Goal: Task Accomplishment & Management: Use online tool/utility

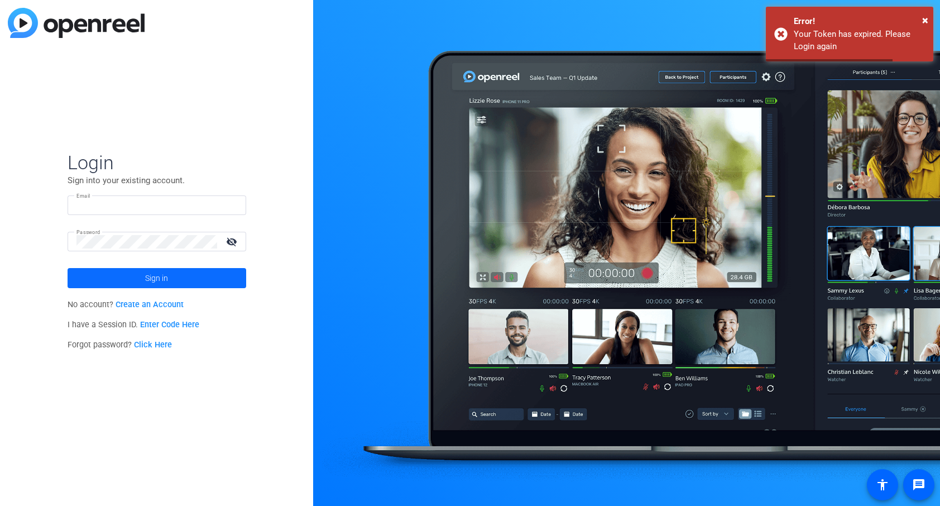
type input "[PERSON_NAME][EMAIL_ADDRESS][DOMAIN_NAME]"
click at [227, 275] on span at bounding box center [157, 278] width 179 height 27
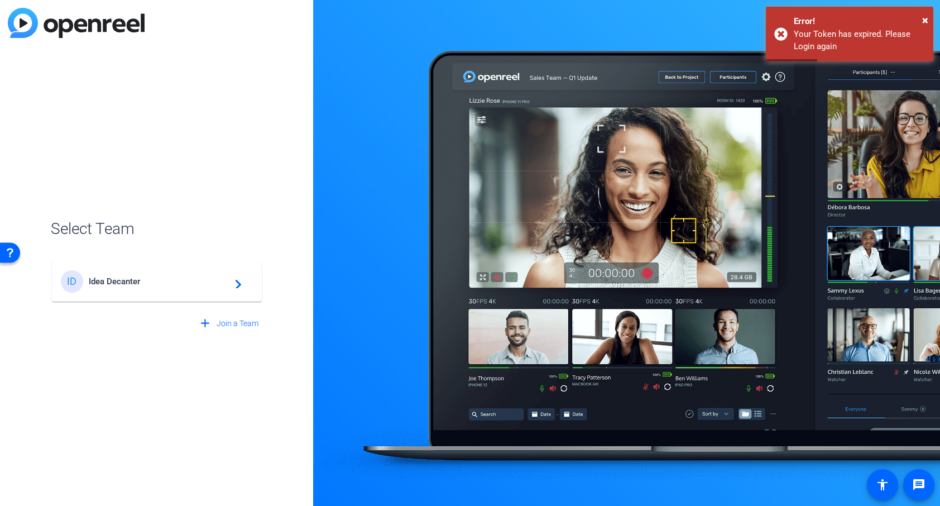
click at [207, 284] on span "Idea Decanter" at bounding box center [159, 281] width 140 height 10
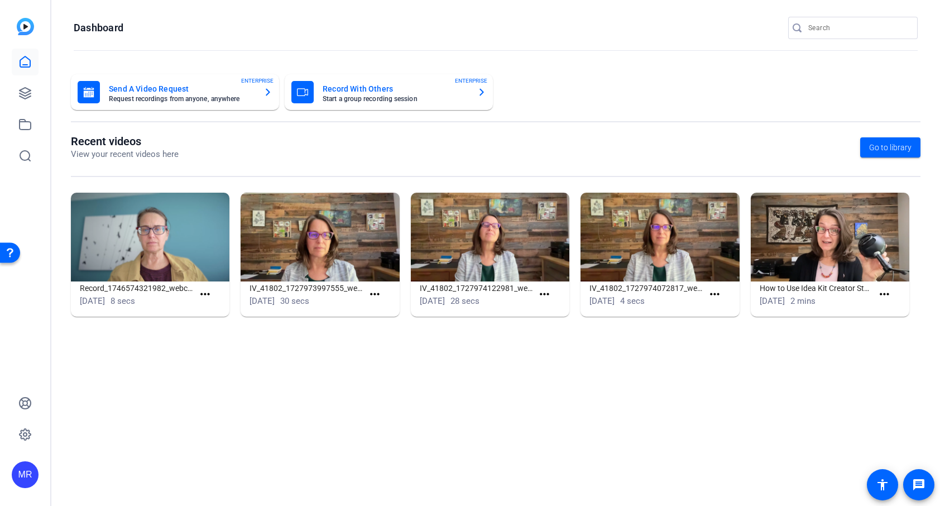
click at [856, 30] on input "Search" at bounding box center [859, 27] width 101 height 13
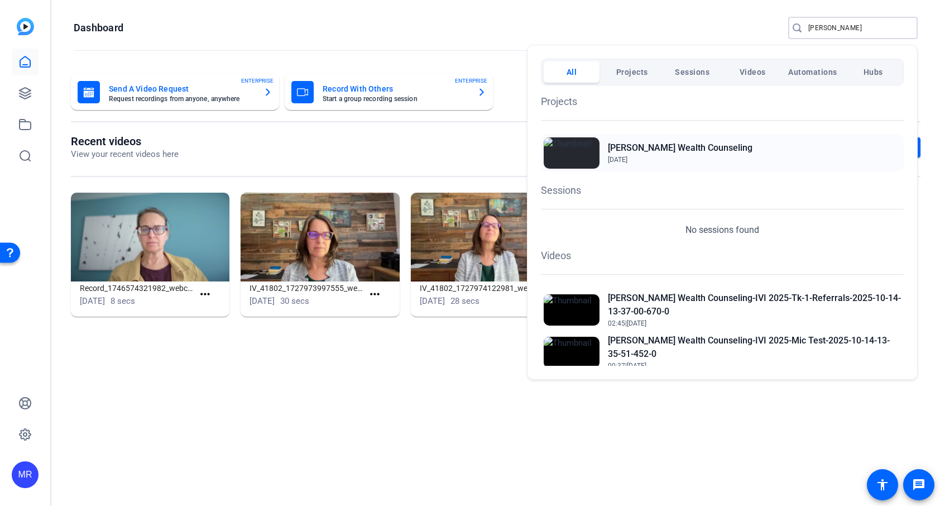
type input "[PERSON_NAME]"
click at [676, 147] on h2 "[PERSON_NAME] Wealth Counseling" at bounding box center [680, 147] width 145 height 13
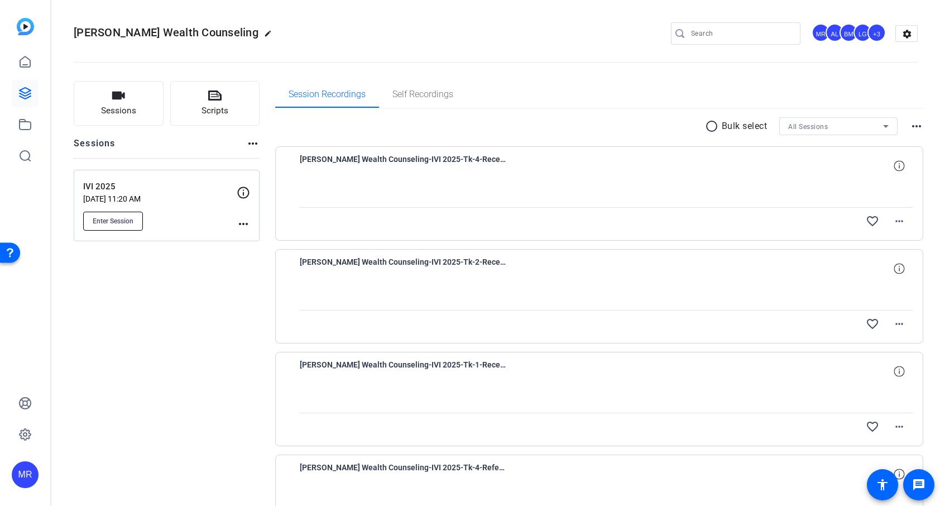
click at [120, 225] on span "Enter Session" at bounding box center [113, 221] width 41 height 9
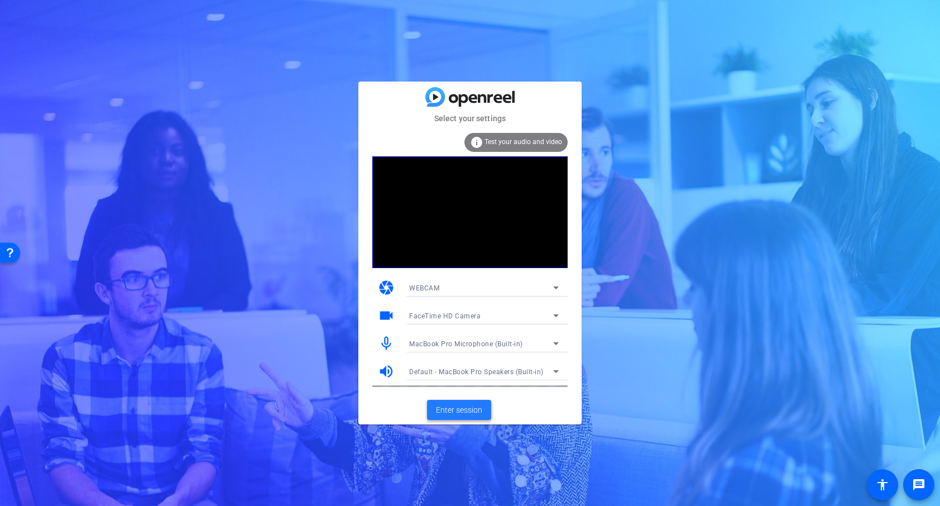
click at [456, 417] on span at bounding box center [459, 409] width 64 height 27
